Goal: Navigation & Orientation: Find specific page/section

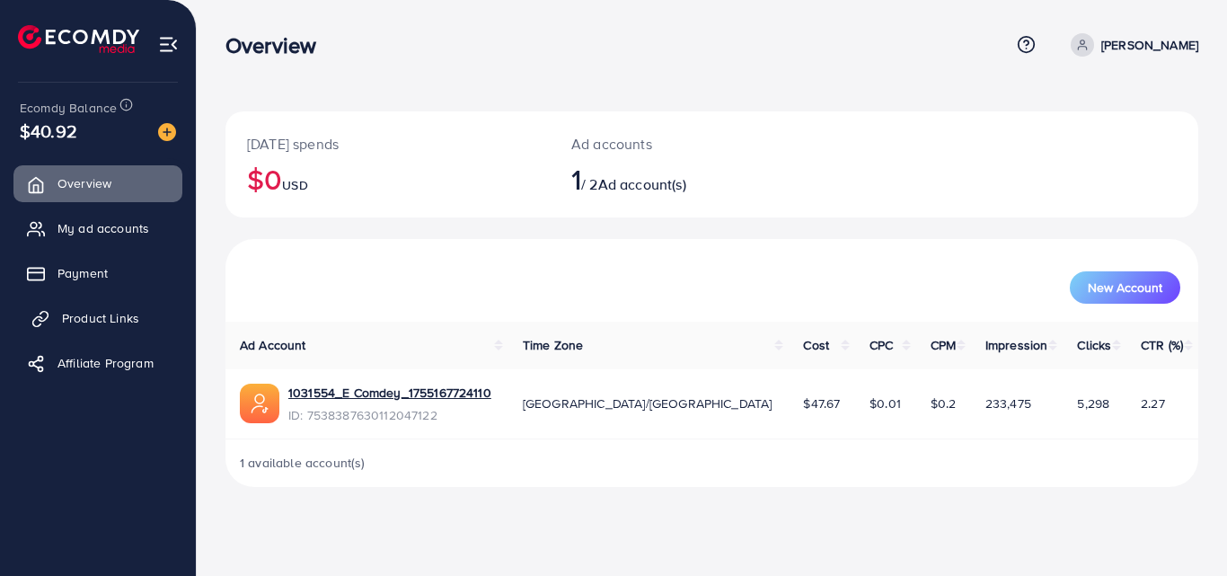
click at [107, 318] on span "Product Links" at bounding box center [100, 318] width 77 height 18
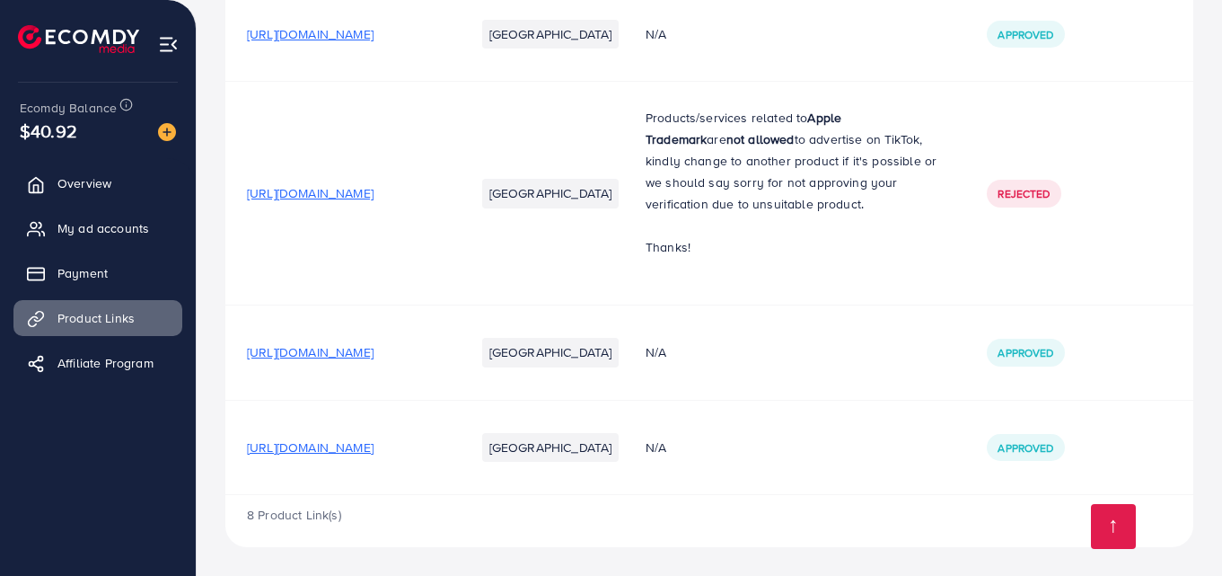
scroll to position [846, 0]
click at [374, 446] on span "[URL][DOMAIN_NAME]" at bounding box center [310, 447] width 127 height 18
